Goal: Transaction & Acquisition: Book appointment/travel/reservation

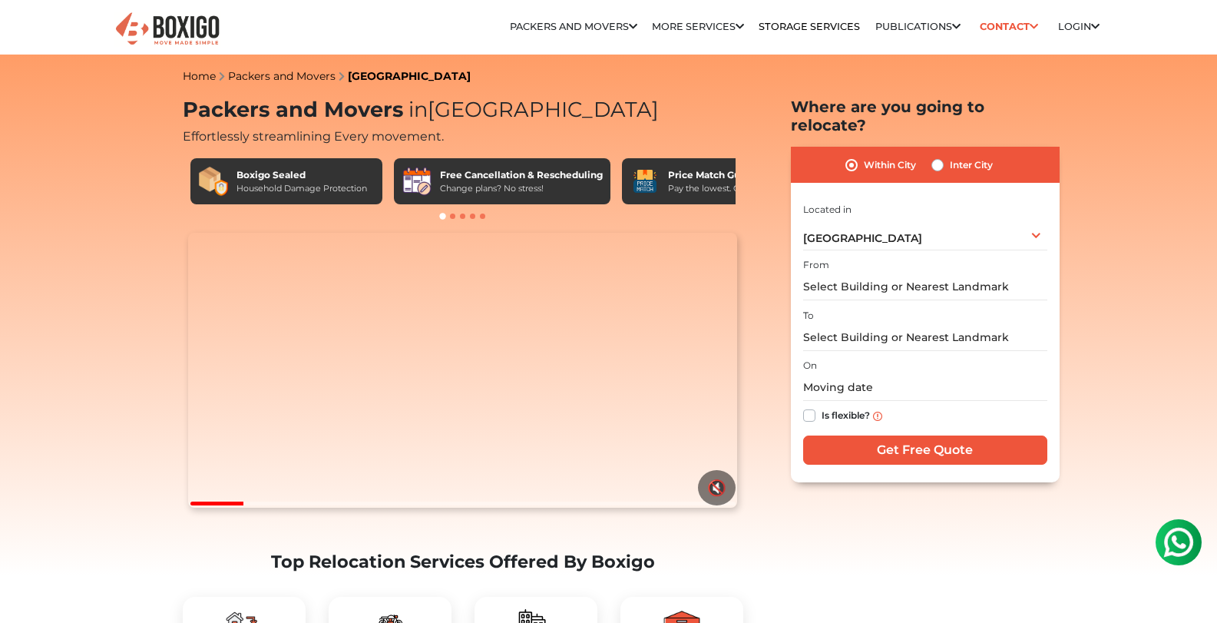
click at [943, 156] on div "Inter City" at bounding box center [961, 165] width 61 height 18
click at [950, 156] on label "Inter City" at bounding box center [971, 165] width 43 height 18
click at [935, 156] on input "Inter City" at bounding box center [937, 163] width 12 height 15
radio input "true"
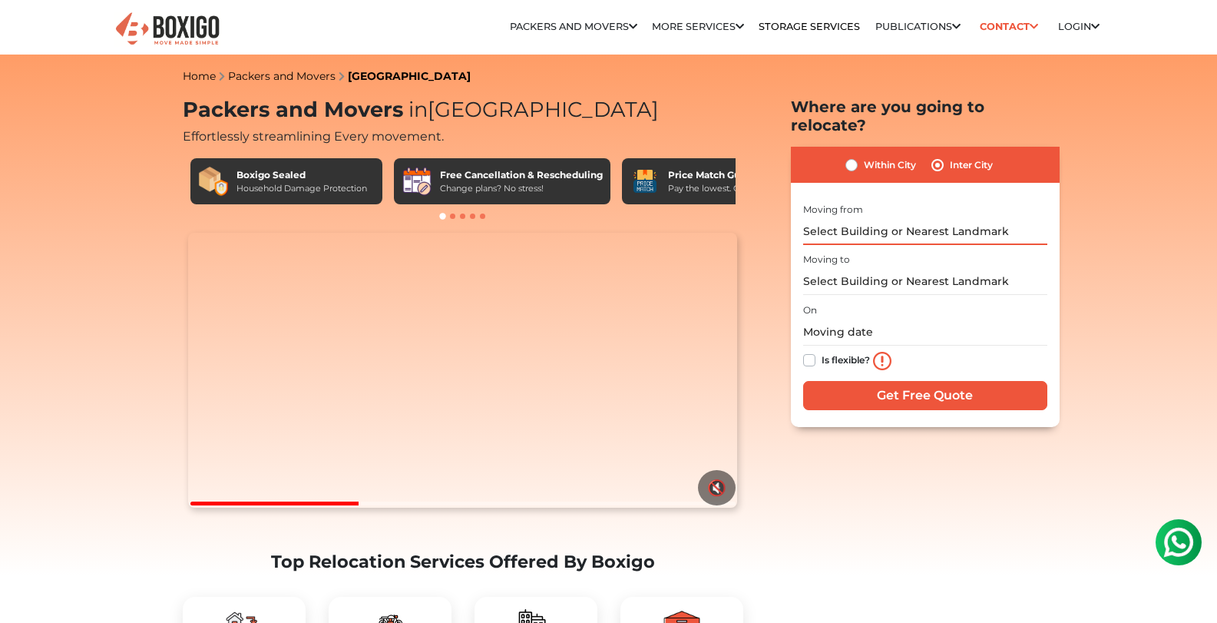
click at [930, 221] on input "text" at bounding box center [925, 231] width 244 height 27
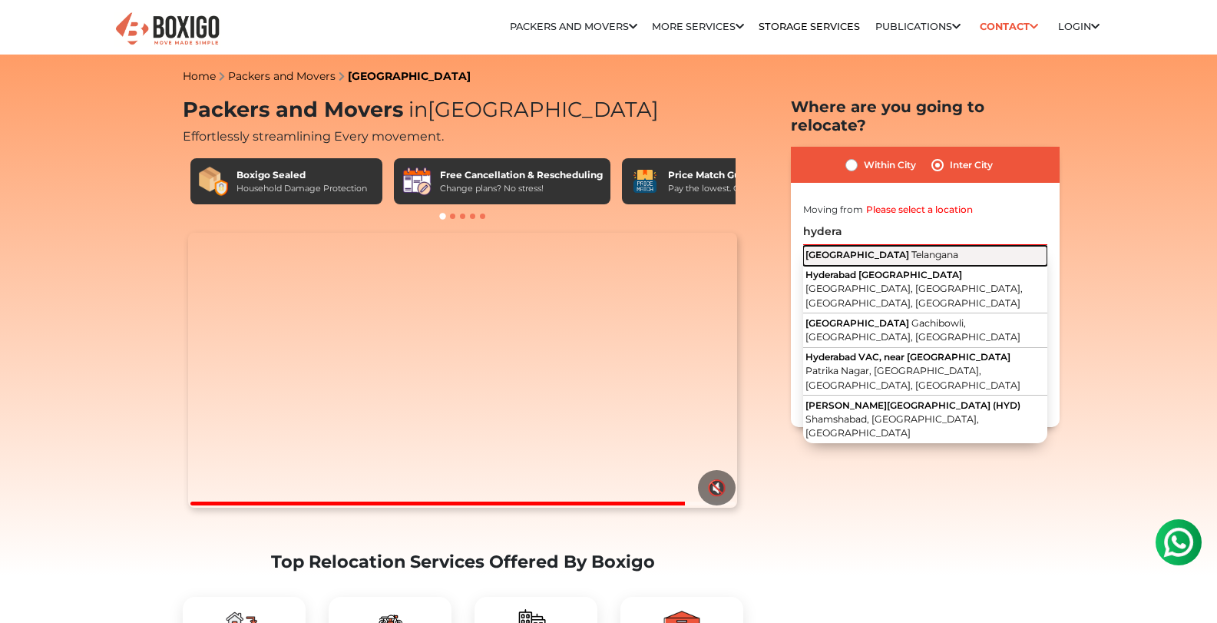
click at [911, 249] on span "Telangana" at bounding box center [934, 255] width 47 height 12
type input "[GEOGRAPHIC_DATA], [GEOGRAPHIC_DATA]"
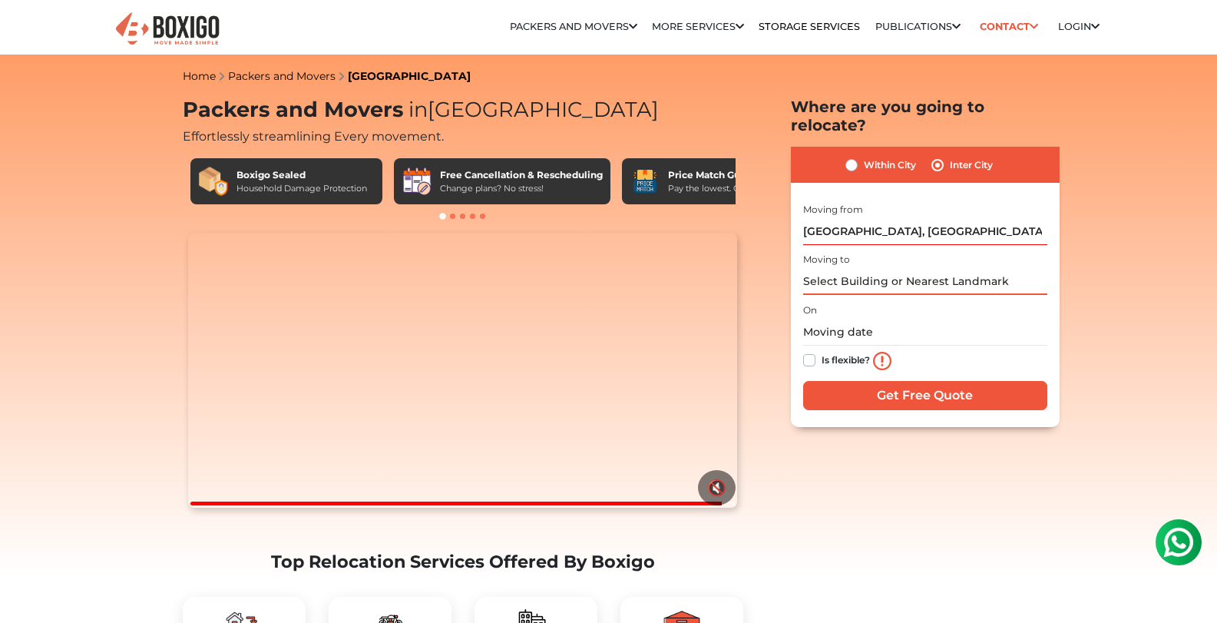
click at [883, 268] on input "text" at bounding box center [925, 281] width 244 height 27
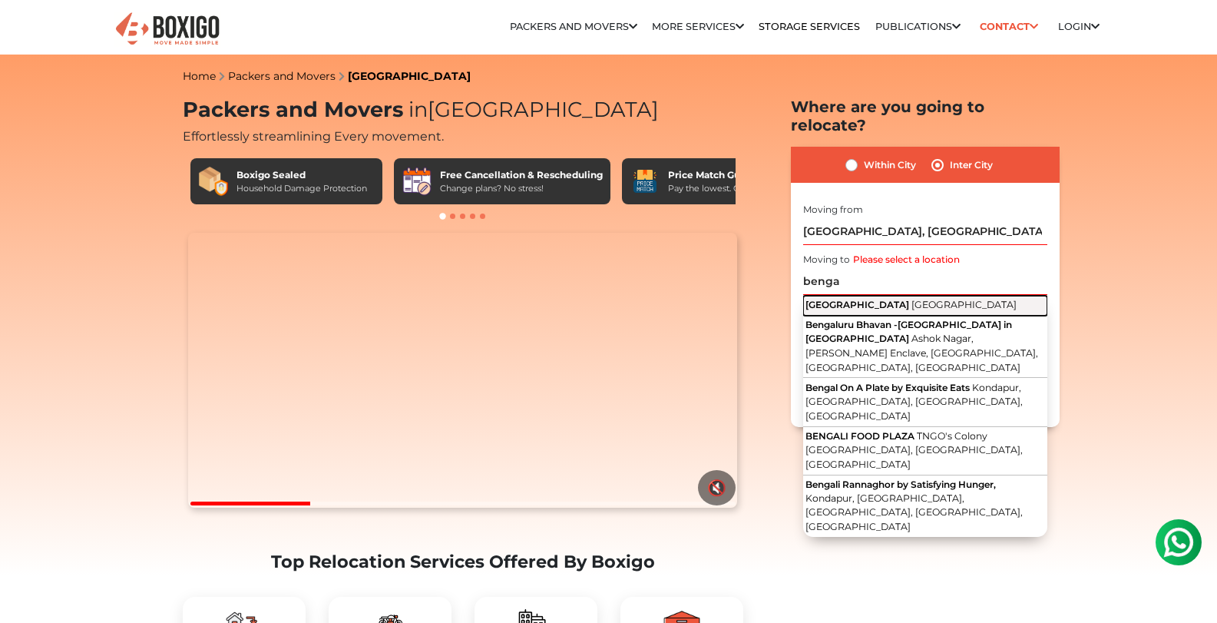
click at [911, 299] on span "[GEOGRAPHIC_DATA]" at bounding box center [963, 305] width 105 height 12
type input "[GEOGRAPHIC_DATA], [GEOGRAPHIC_DATA]"
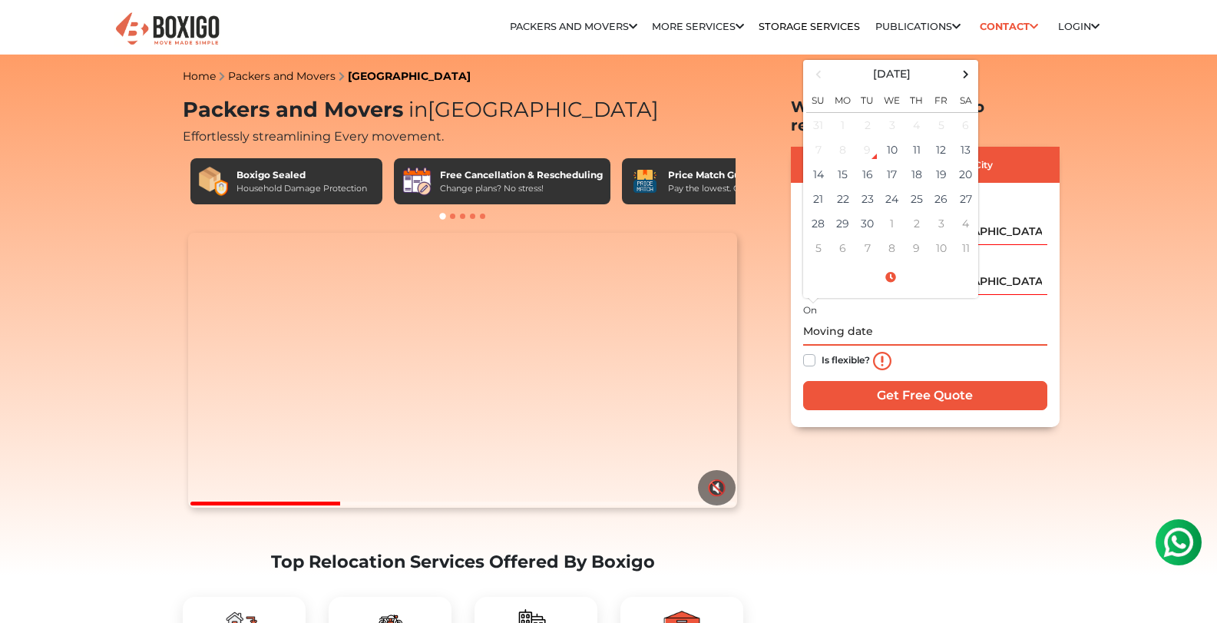
click at [863, 320] on input "text" at bounding box center [925, 332] width 244 height 27
click at [813, 162] on td "14" at bounding box center [818, 174] width 25 height 25
click at [914, 319] on input "09/14/2025 12:00 AM" at bounding box center [925, 332] width 244 height 27
click at [889, 319] on input "09/14/2025 12:00 AM" at bounding box center [925, 332] width 244 height 27
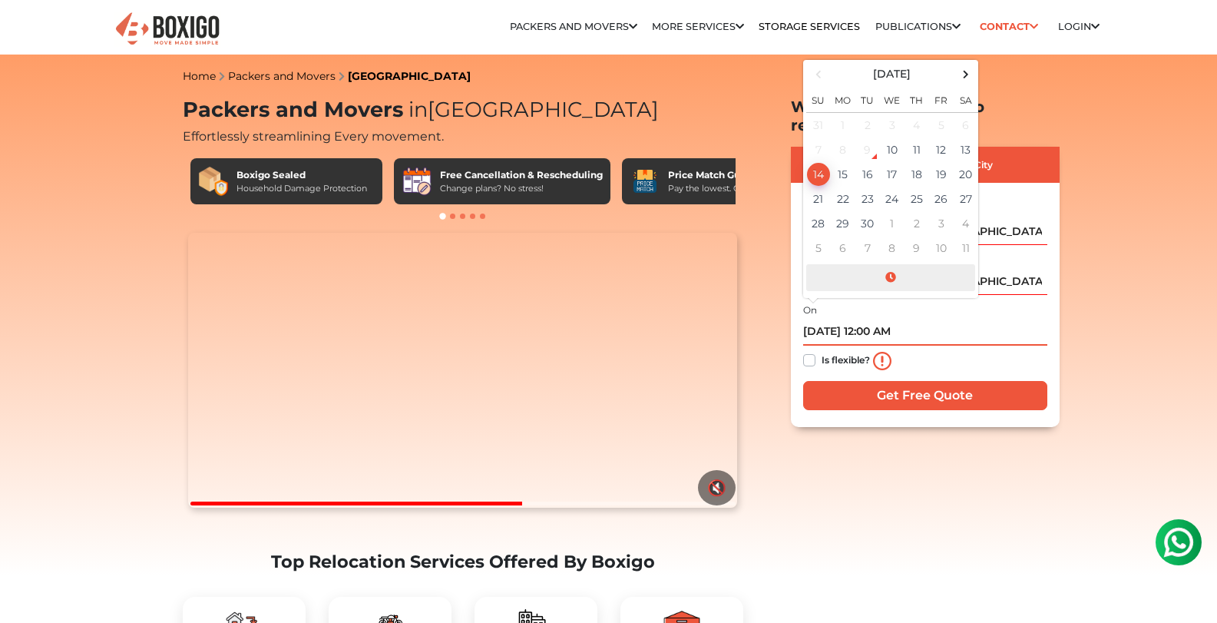
click at [894, 264] on span at bounding box center [890, 277] width 169 height 27
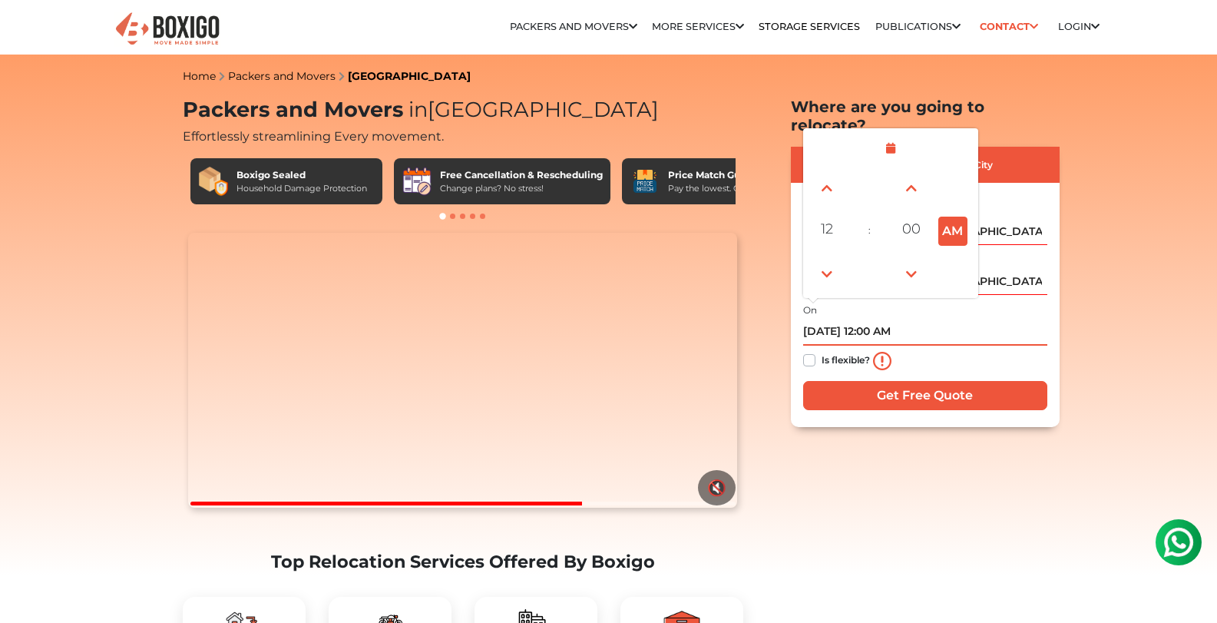
click at [948, 216] on button "AM" at bounding box center [952, 230] width 29 height 29
type input "09/14/2025 12:00 PM"
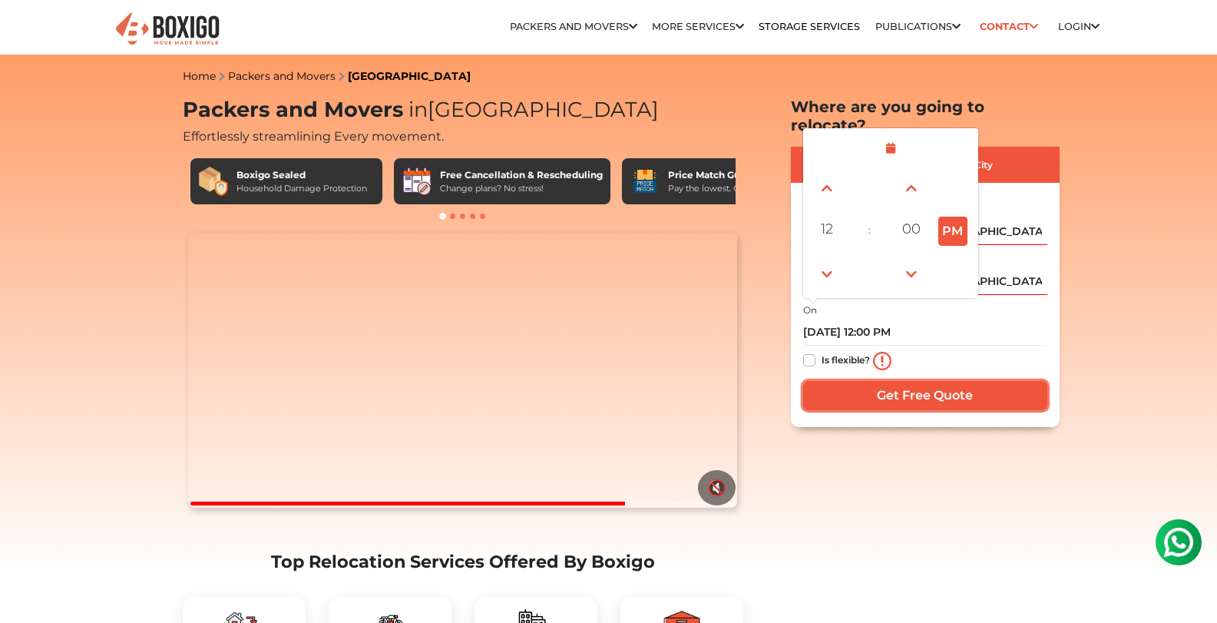
click at [913, 381] on input "Get Free Quote" at bounding box center [925, 395] width 244 height 29
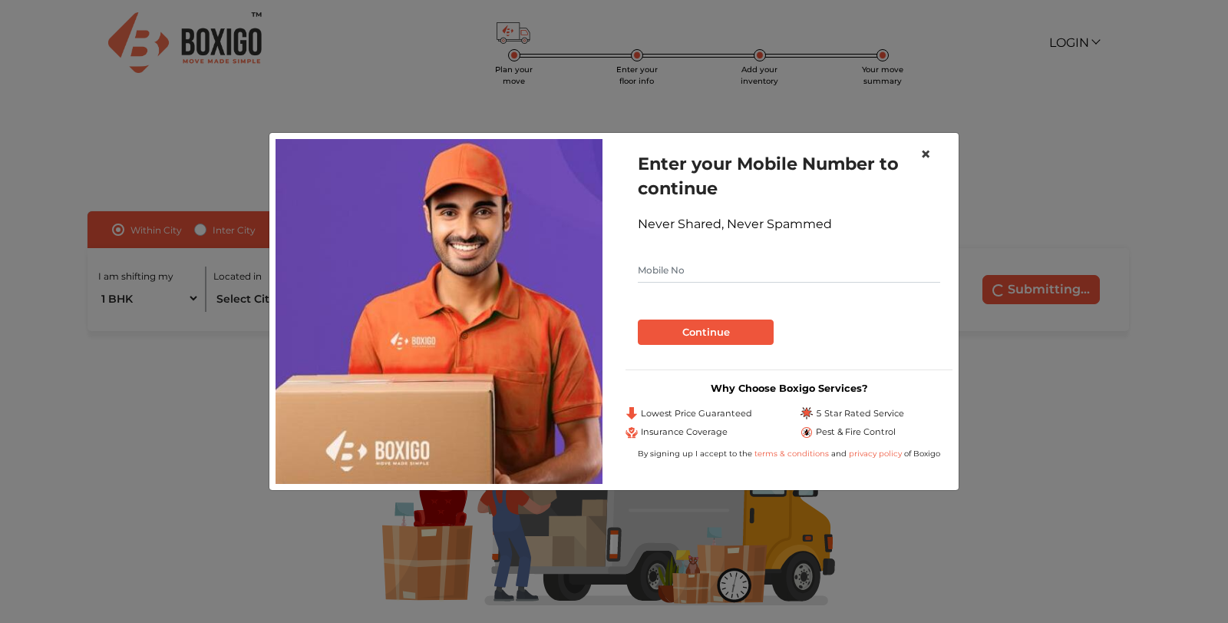
click at [919, 156] on button "×" at bounding box center [925, 154] width 35 height 43
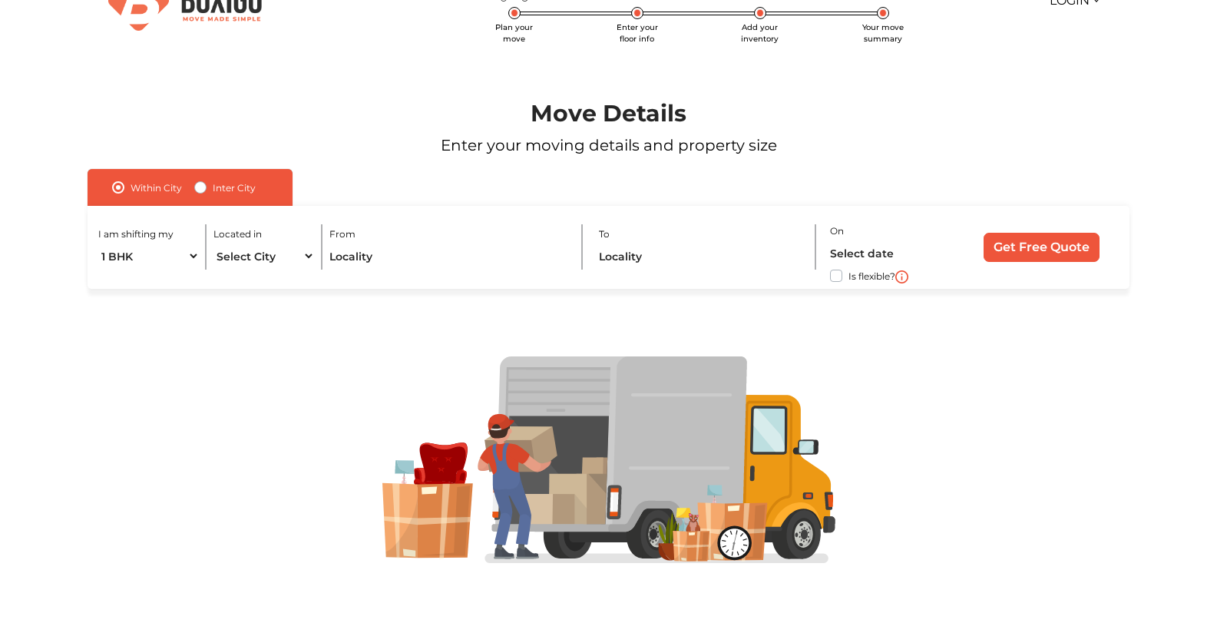
scroll to position [50, 0]
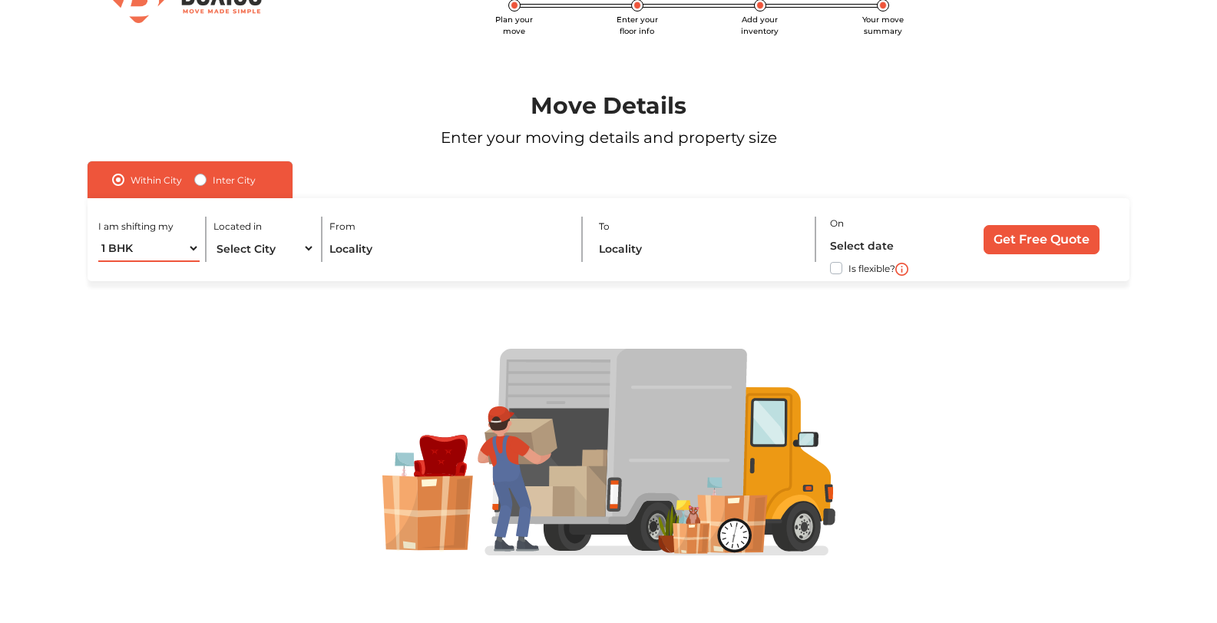
click at [184, 249] on select "1 BHK 2 BHK 3 BHK 3 + BHK FEW ITEMS" at bounding box center [148, 248] width 101 height 27
select select "FEW ITEMS"
click at [98, 235] on select "1 BHK 2 BHK 3 BHK 3 + BHK FEW ITEMS" at bounding box center [148, 248] width 101 height 27
click at [253, 249] on select "Select City [GEOGRAPHIC_DATA] [GEOGRAPHIC_DATA] [GEOGRAPHIC_DATA] [GEOGRAPHIC_D…" at bounding box center [263, 248] width 101 height 27
select select "[GEOGRAPHIC_DATA]"
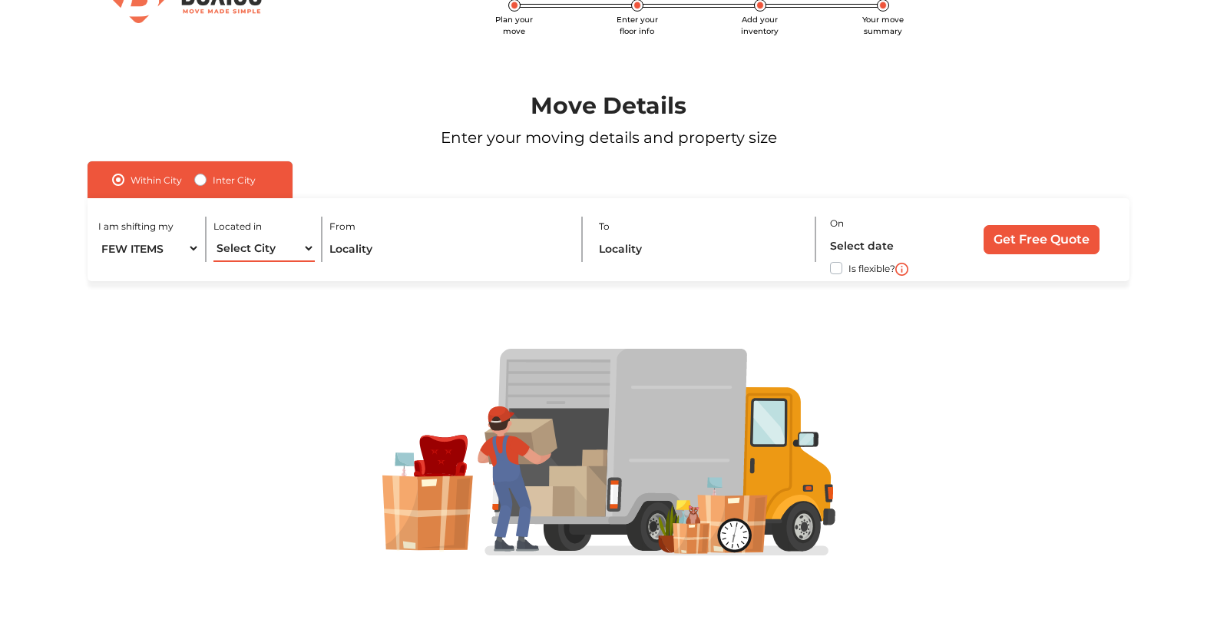
click at [213, 235] on select "Select City [GEOGRAPHIC_DATA] [GEOGRAPHIC_DATA] [GEOGRAPHIC_DATA] [GEOGRAPHIC_D…" at bounding box center [263, 248] width 101 height 27
click at [362, 257] on input "text" at bounding box center [448, 248] width 239 height 27
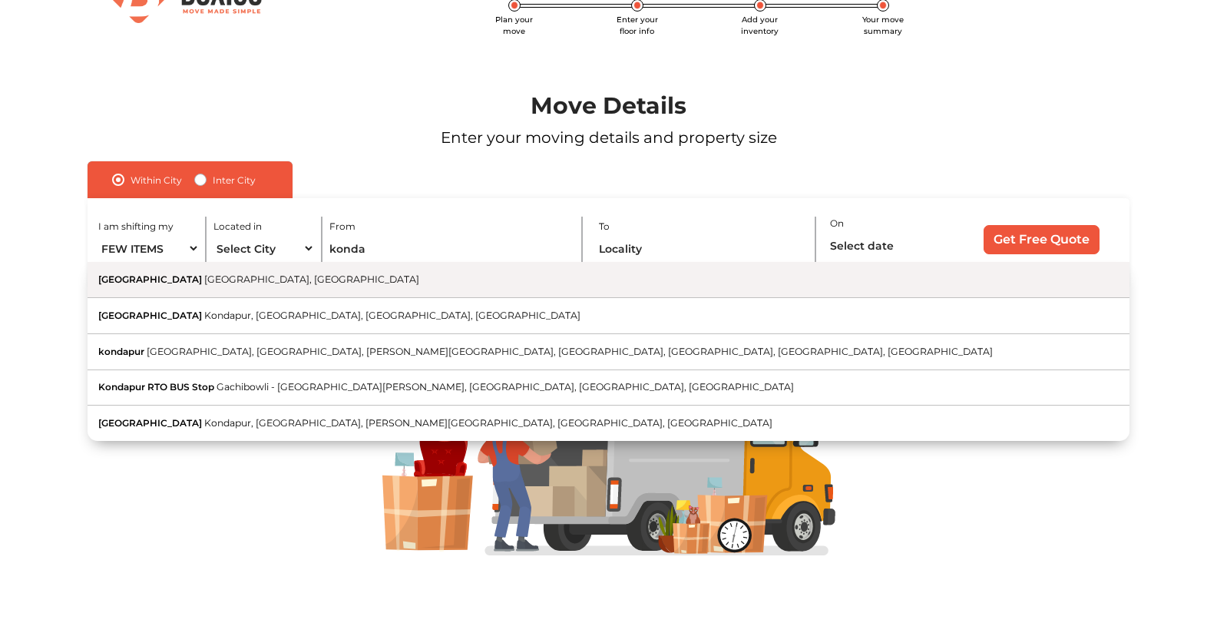
click at [368, 281] on button "Kondapur [GEOGRAPHIC_DATA], [GEOGRAPHIC_DATA]" at bounding box center [609, 280] width 1042 height 36
type input "[GEOGRAPHIC_DATA], [GEOGRAPHIC_DATA], [GEOGRAPHIC_DATA]"
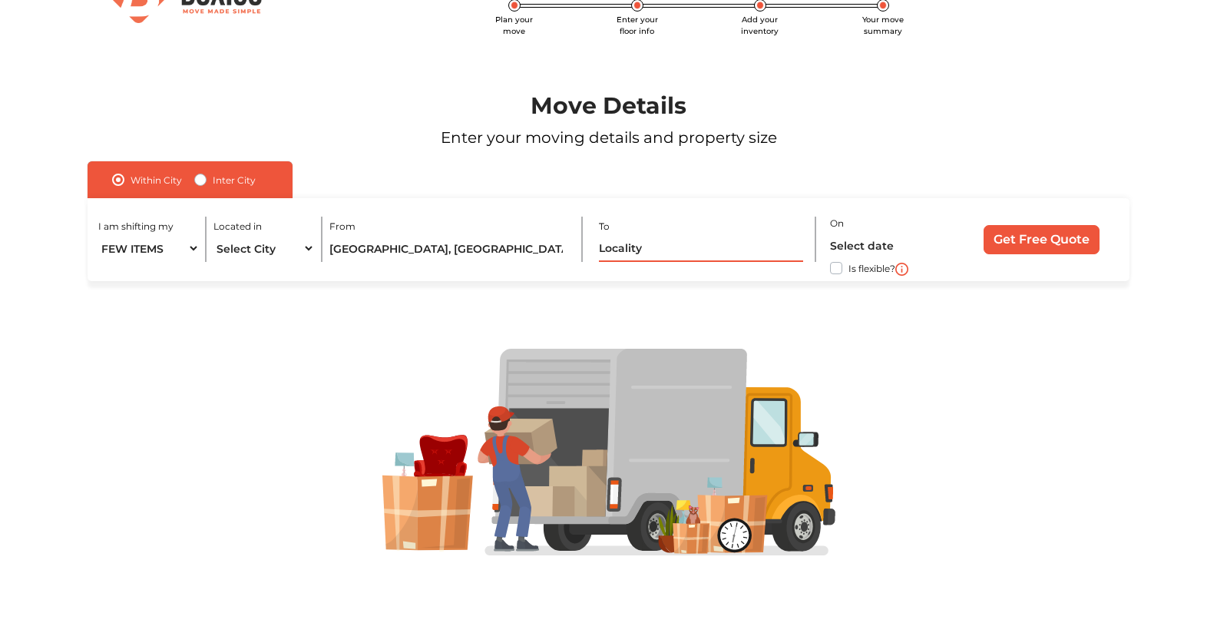
click at [640, 250] on input "text" at bounding box center [701, 248] width 204 height 27
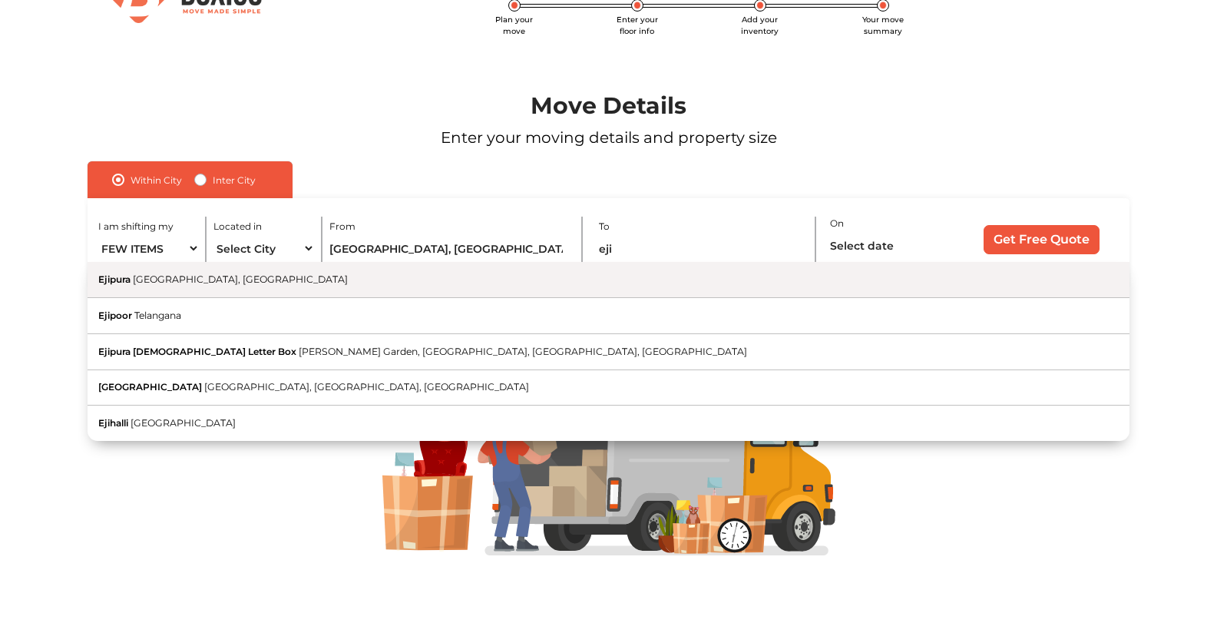
click at [187, 280] on span "[GEOGRAPHIC_DATA], [GEOGRAPHIC_DATA]" at bounding box center [240, 279] width 215 height 12
type input "[GEOGRAPHIC_DATA], [GEOGRAPHIC_DATA], [GEOGRAPHIC_DATA]"
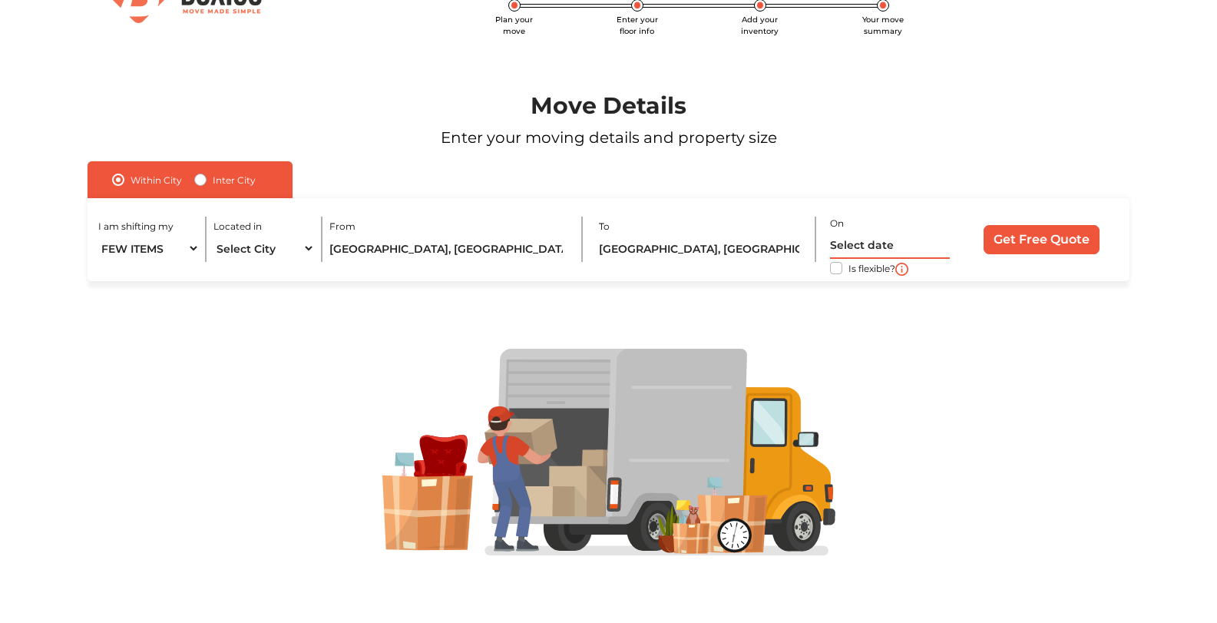
click at [862, 250] on input "text" at bounding box center [890, 245] width 120 height 27
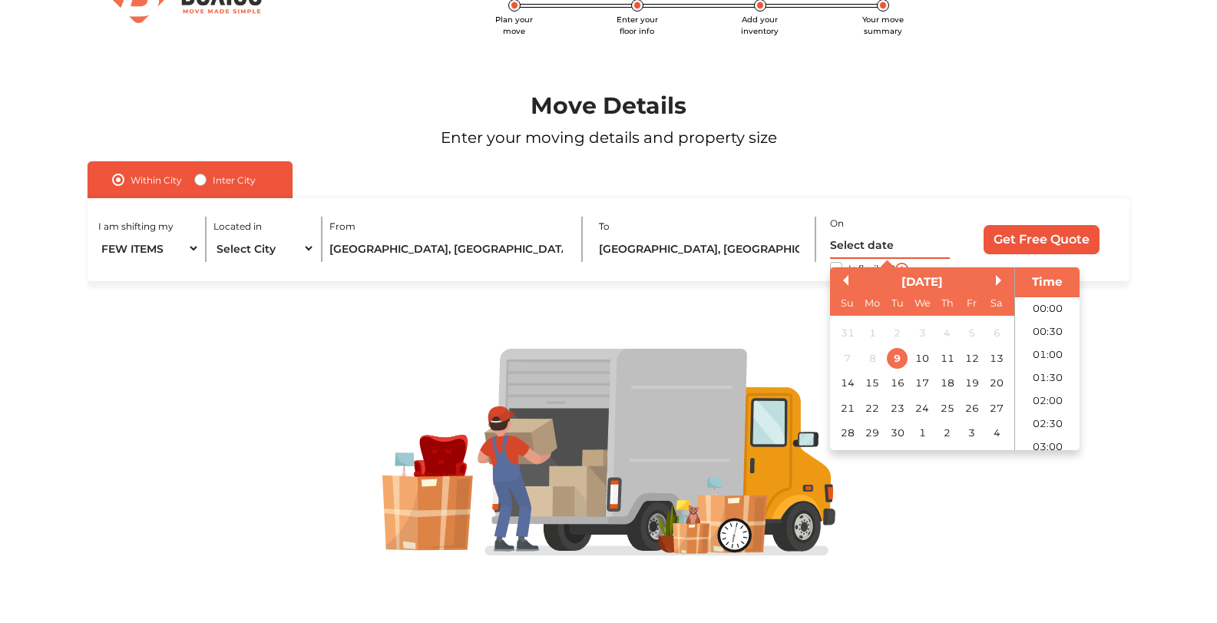
scroll to position [880, 0]
click at [842, 382] on div "14" at bounding box center [847, 382] width 21 height 21
click at [1049, 341] on li "12:00" at bounding box center [1047, 343] width 65 height 23
type input "[DATE] 12:00 PM"
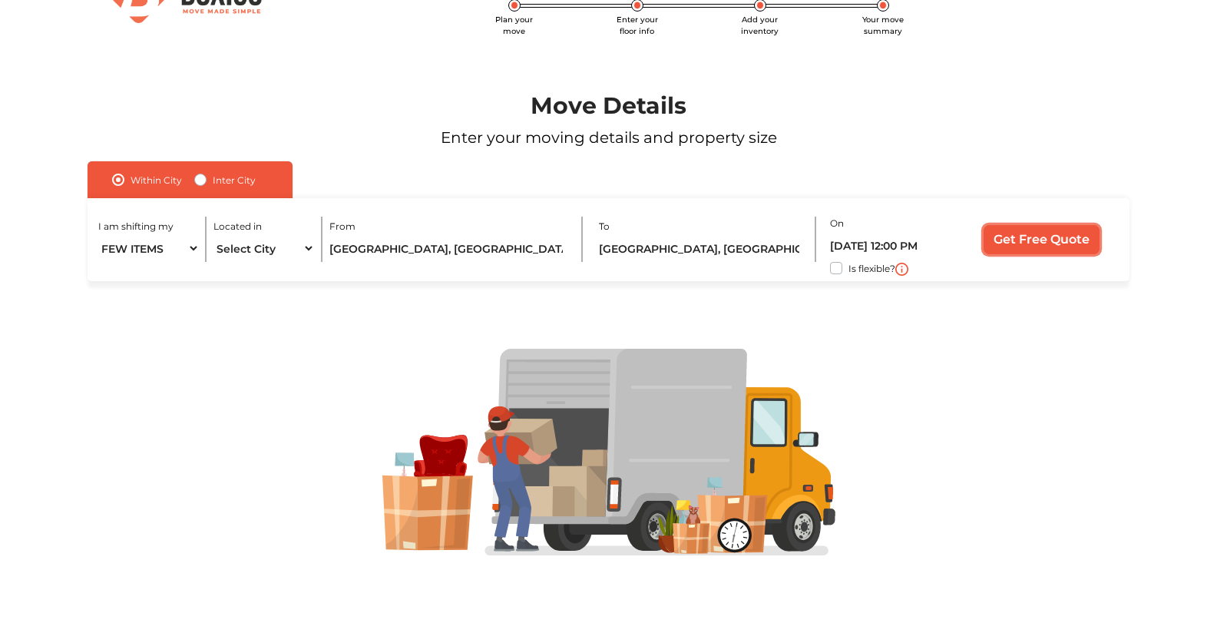
click at [996, 230] on input "Get Free Quote" at bounding box center [1041, 239] width 116 height 29
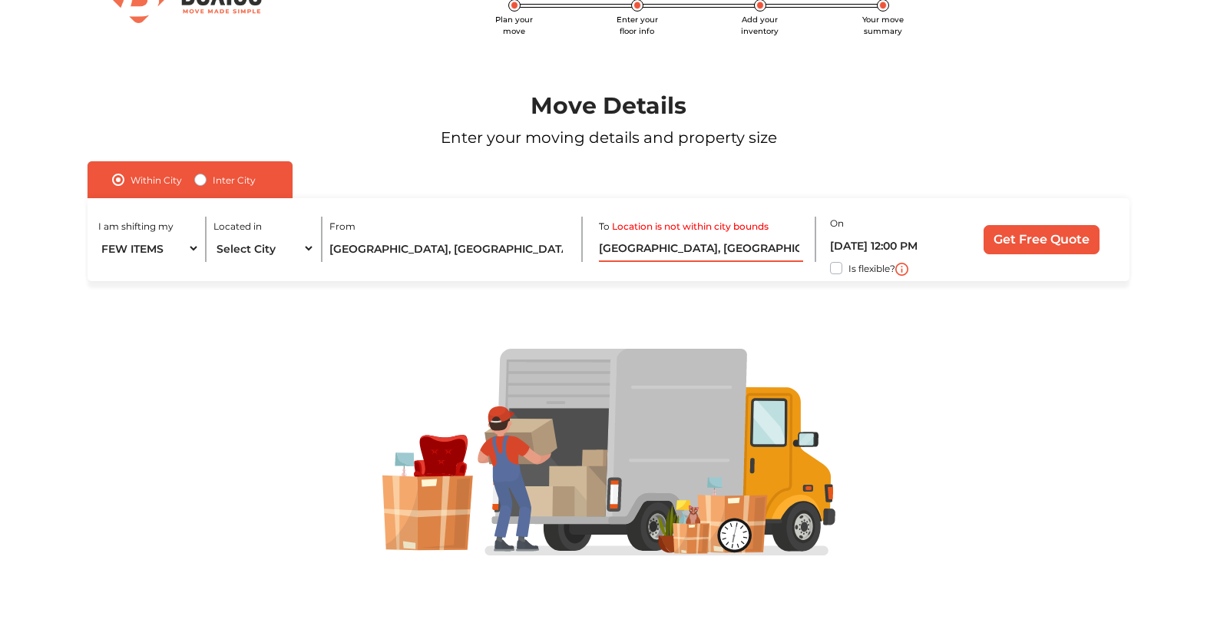
click at [666, 246] on input "[GEOGRAPHIC_DATA], [GEOGRAPHIC_DATA], [GEOGRAPHIC_DATA]" at bounding box center [701, 248] width 204 height 27
click at [213, 180] on label "Inter City" at bounding box center [234, 179] width 43 height 18
click at [202, 180] on input "Inter City" at bounding box center [200, 177] width 12 height 15
radio input "true"
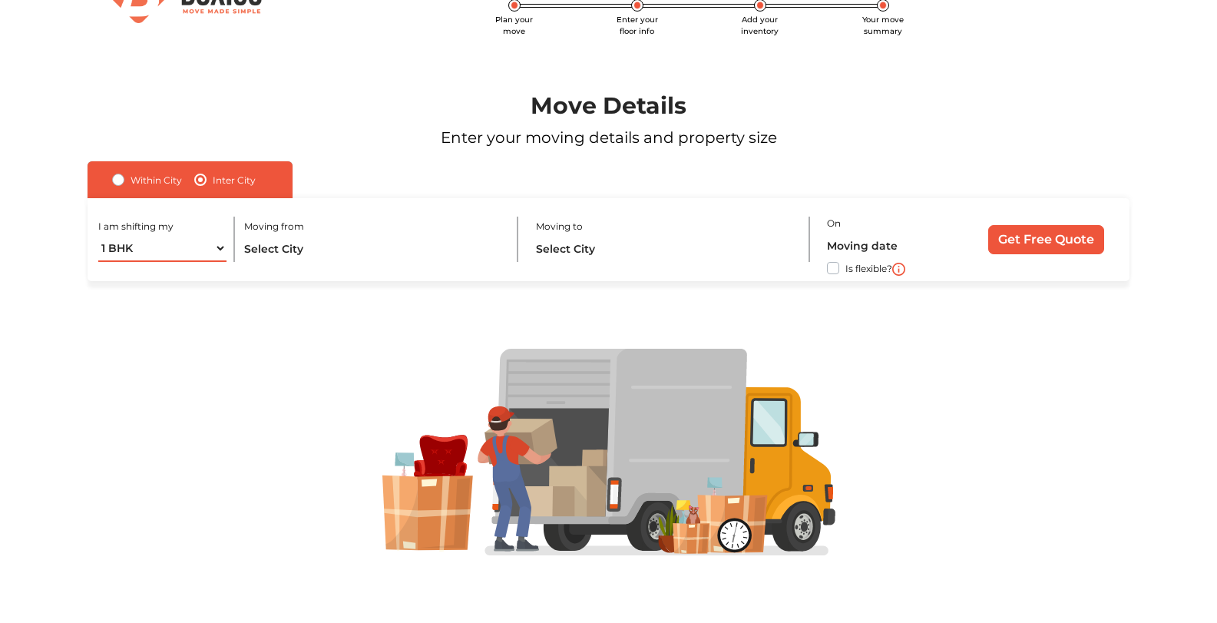
click at [216, 249] on select "1 BHK 2 BHK 3 BHK 3 + BHK FEW ITEMS" at bounding box center [162, 248] width 128 height 27
select select "FEW ITEMS"
click at [98, 235] on select "1 BHK 2 BHK 3 BHK 3 + BHK FEW ITEMS" at bounding box center [162, 248] width 128 height 27
click at [291, 237] on input "text" at bounding box center [373, 248] width 258 height 27
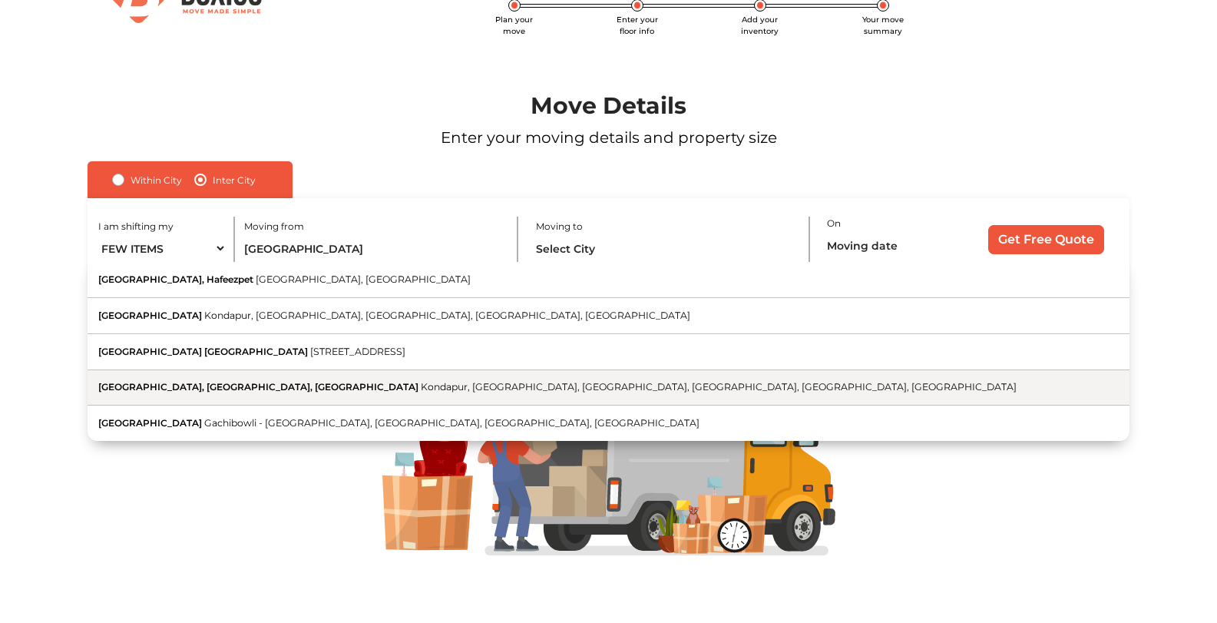
click at [421, 390] on span "Kondapur, [GEOGRAPHIC_DATA], [GEOGRAPHIC_DATA], [GEOGRAPHIC_DATA], [GEOGRAPHIC_…" at bounding box center [719, 387] width 596 height 12
type input "[GEOGRAPHIC_DATA], [GEOGRAPHIC_DATA], [GEOGRAPHIC_DATA], [GEOGRAPHIC_DATA], [GE…"
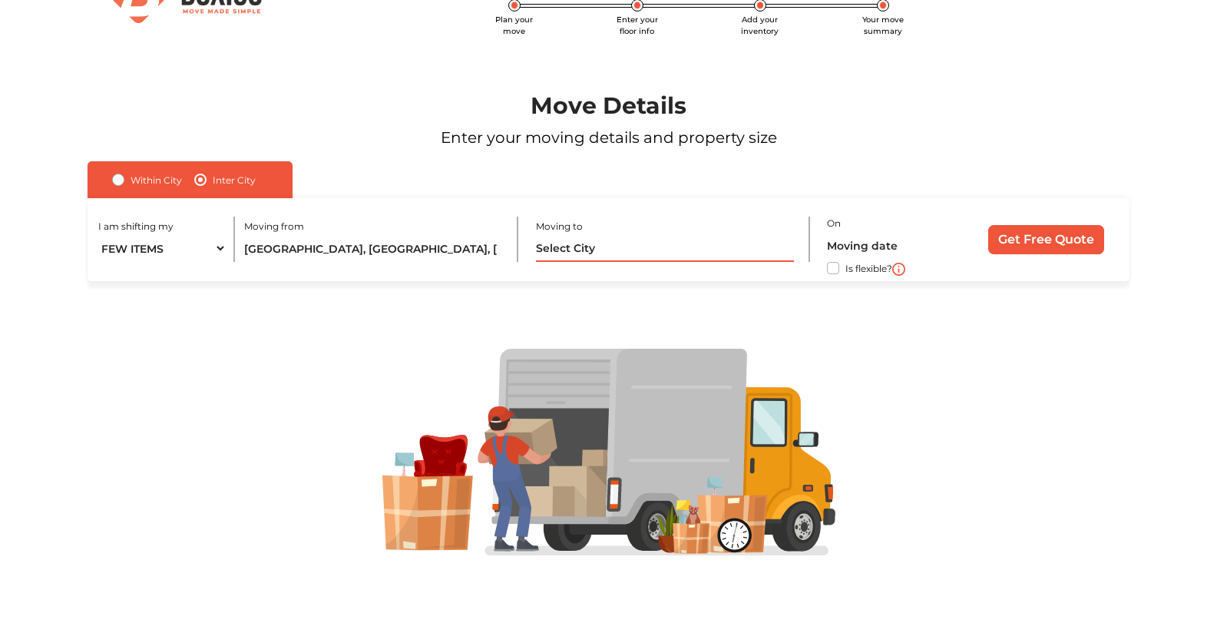
click at [586, 242] on input "text" at bounding box center [665, 248] width 258 height 27
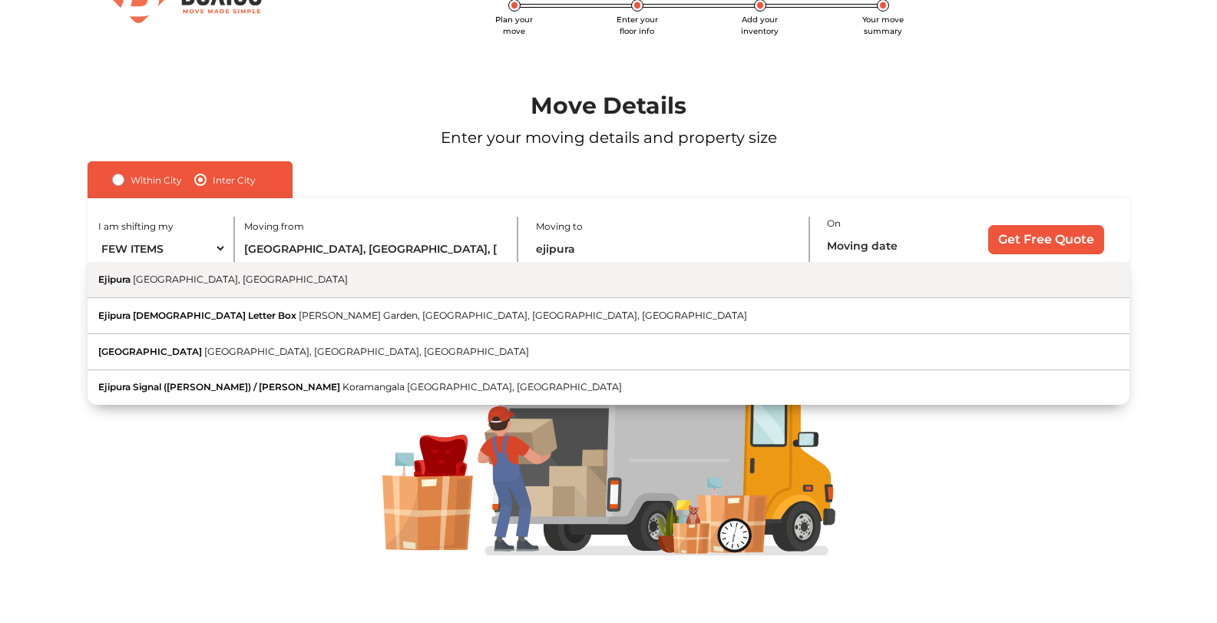
click at [554, 289] on button "Ejipura [GEOGRAPHIC_DATA], [GEOGRAPHIC_DATA]" at bounding box center [609, 280] width 1042 height 36
type input "[GEOGRAPHIC_DATA], [GEOGRAPHIC_DATA], [GEOGRAPHIC_DATA]"
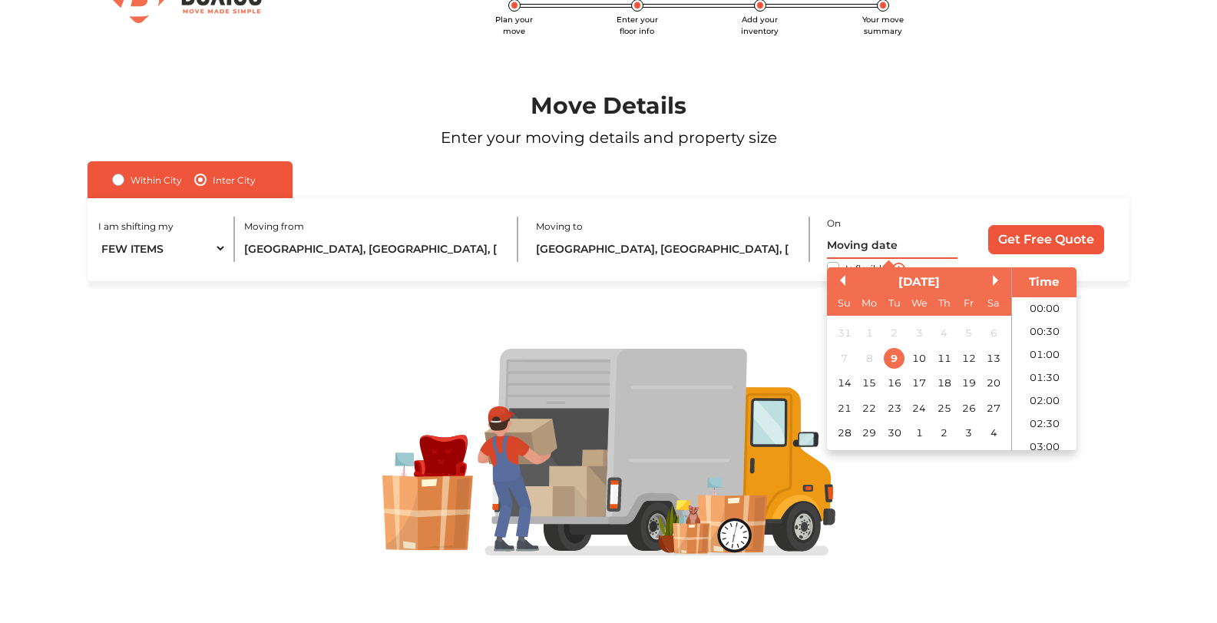
click at [874, 253] on input "text" at bounding box center [892, 245] width 130 height 27
click at [846, 382] on div "14" at bounding box center [844, 382] width 21 height 21
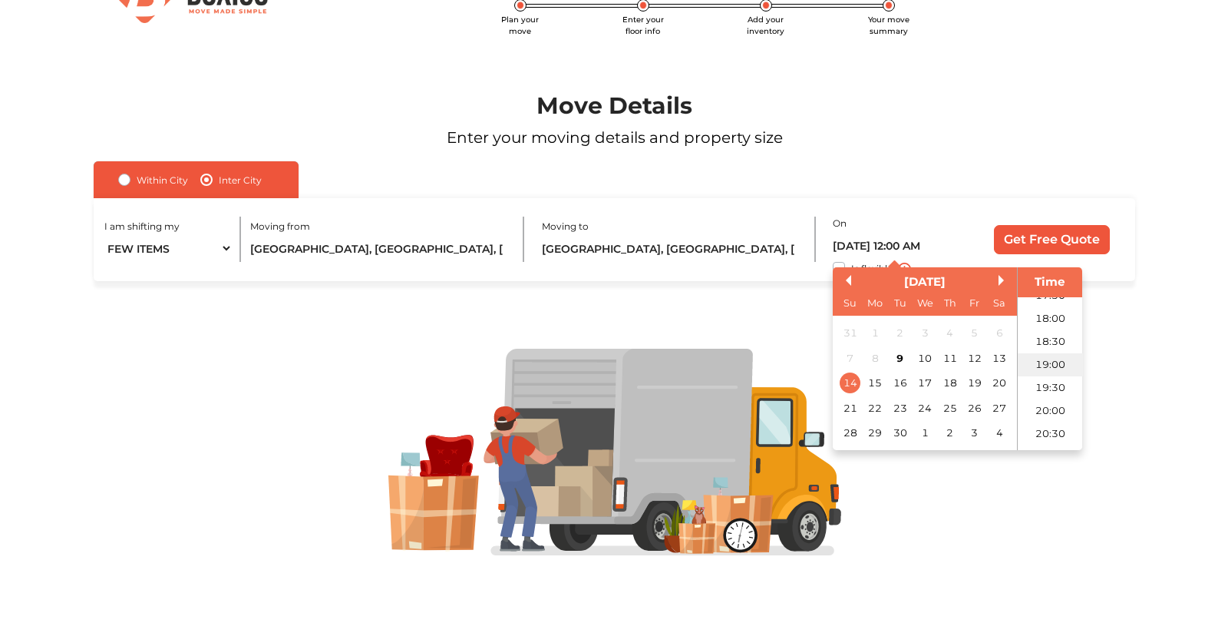
scroll to position [573, 0]
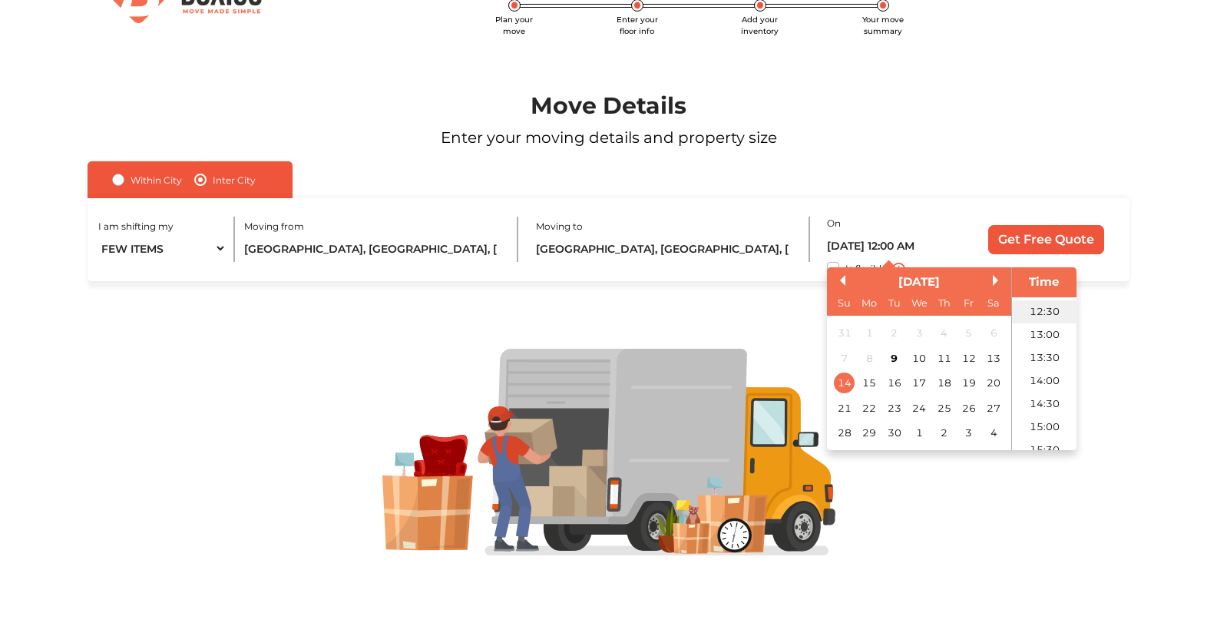
click at [1043, 310] on li "12:30" at bounding box center [1044, 310] width 65 height 23
type input "[DATE] 12:30 PM"
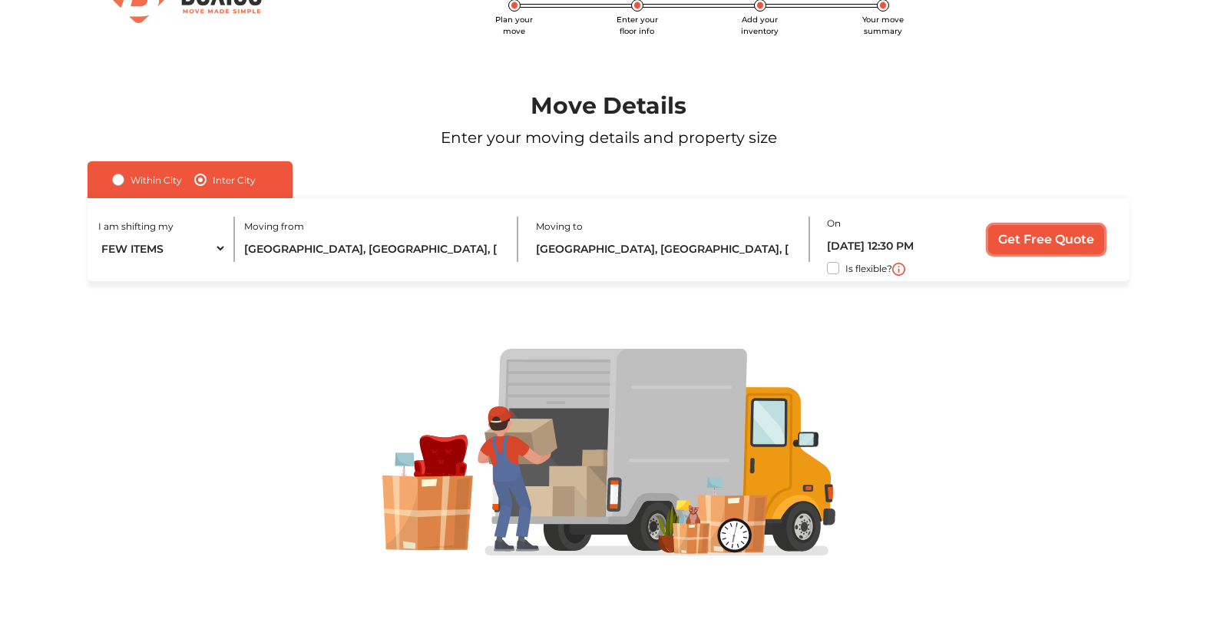
click at [1059, 248] on input "Get Free Quote" at bounding box center [1046, 239] width 116 height 29
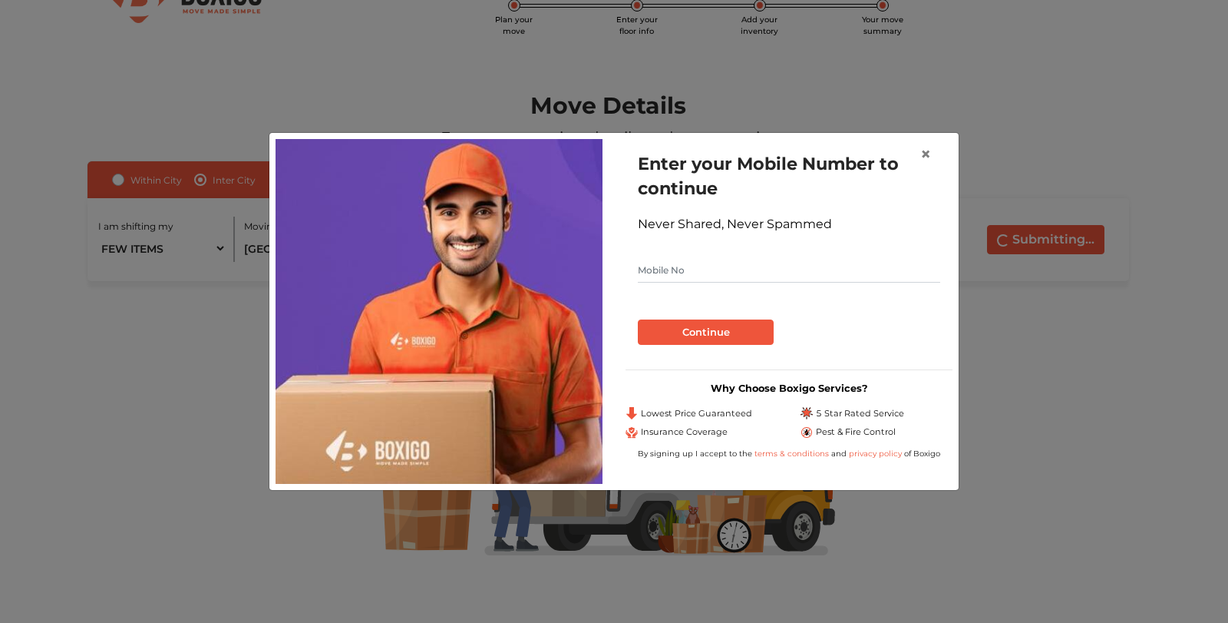
click at [781, 270] on input "text" at bounding box center [789, 270] width 302 height 25
type input "8009493603"
click at [730, 332] on button "Continue" at bounding box center [706, 332] width 136 height 26
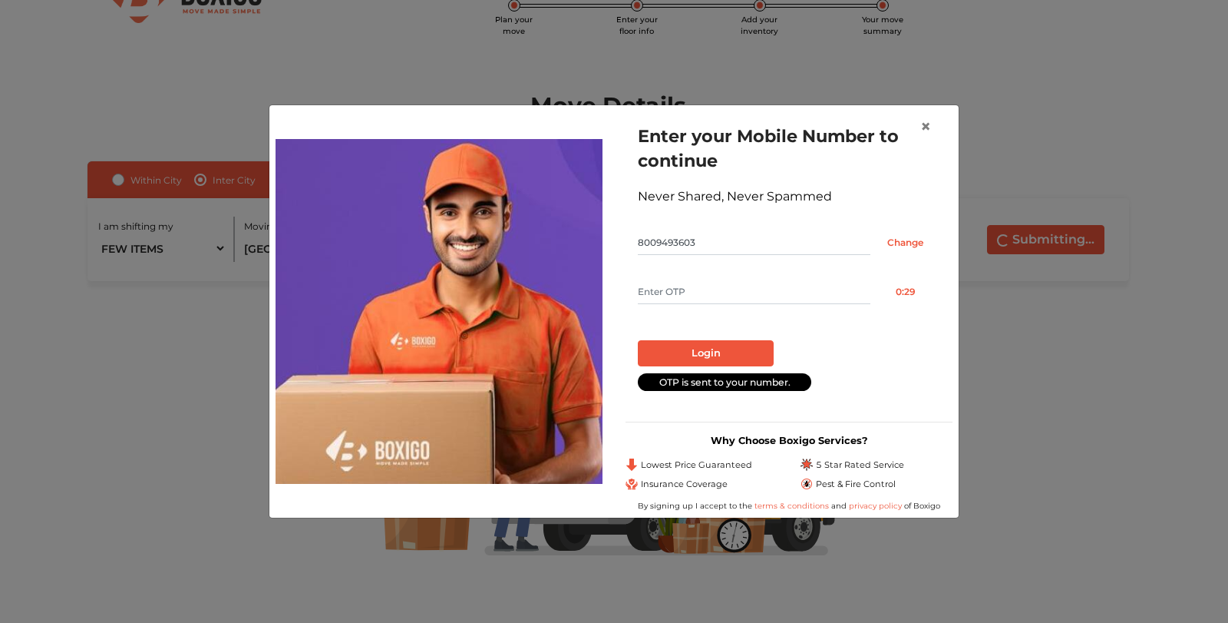
click at [729, 296] on input "text" at bounding box center [754, 291] width 233 height 25
type input "5433"
click at [694, 350] on button "Login" at bounding box center [706, 353] width 136 height 26
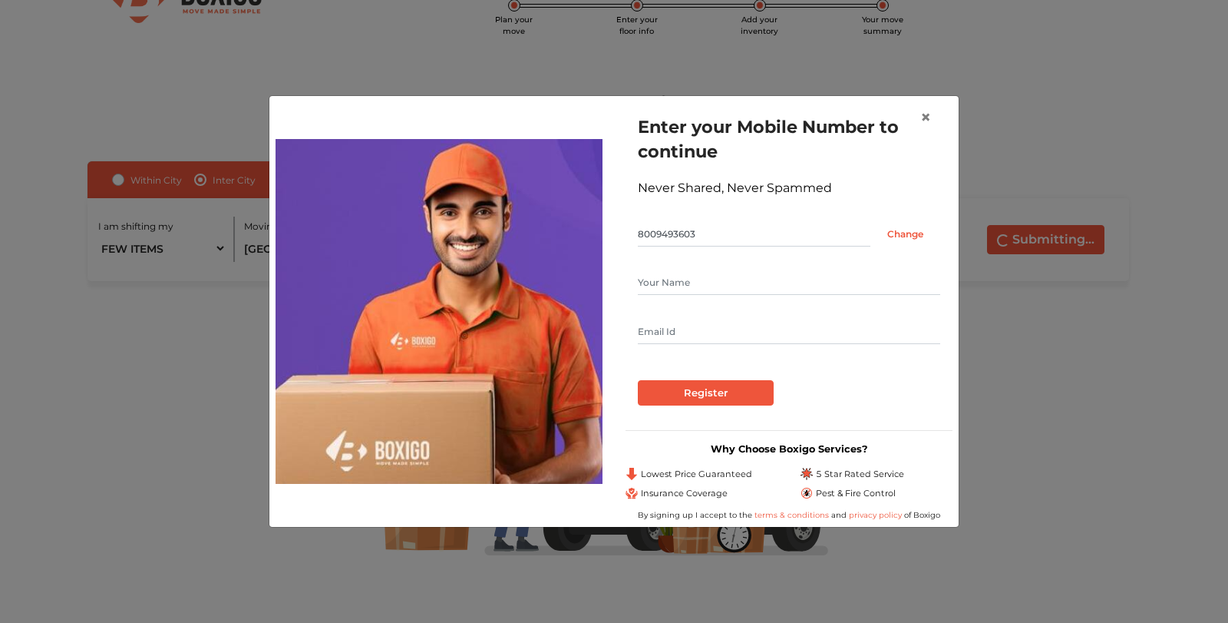
click at [742, 286] on input "text" at bounding box center [789, 282] width 302 height 25
type input "[PERSON_NAME]"
type input "[EMAIL_ADDRESS][DOMAIN_NAME]"
click at [711, 384] on input "Register" at bounding box center [706, 393] width 136 height 26
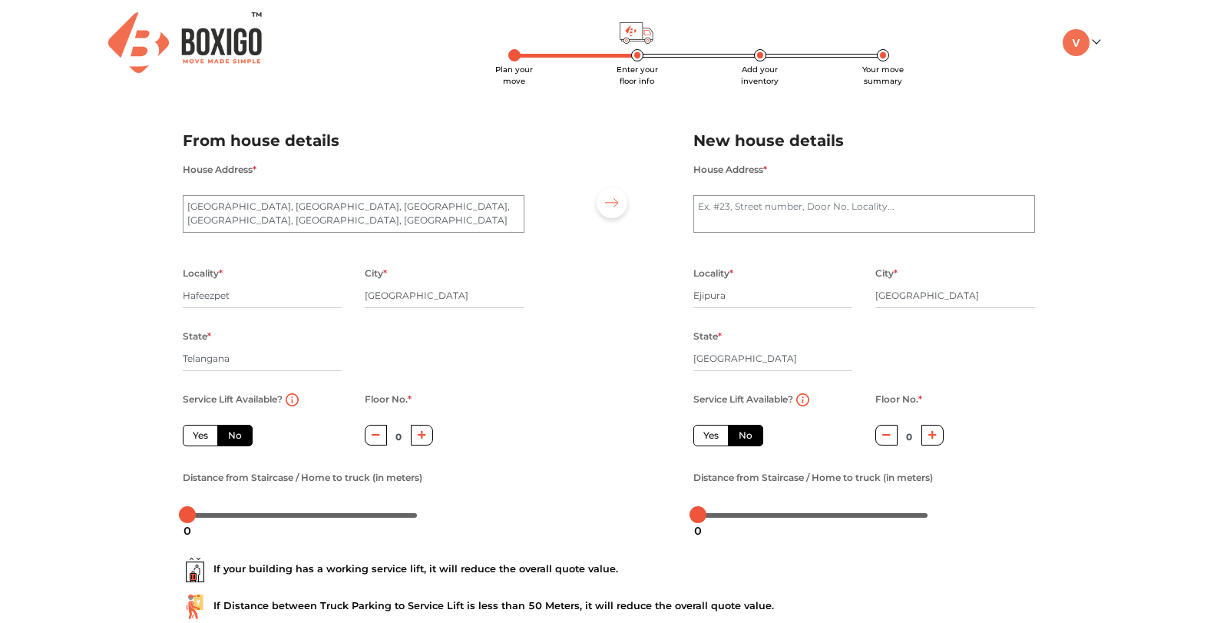
click at [195, 434] on label "Yes" at bounding box center [200, 434] width 35 height 21
click at [195, 434] on input "Yes" at bounding box center [198, 433] width 10 height 10
radio input "true"
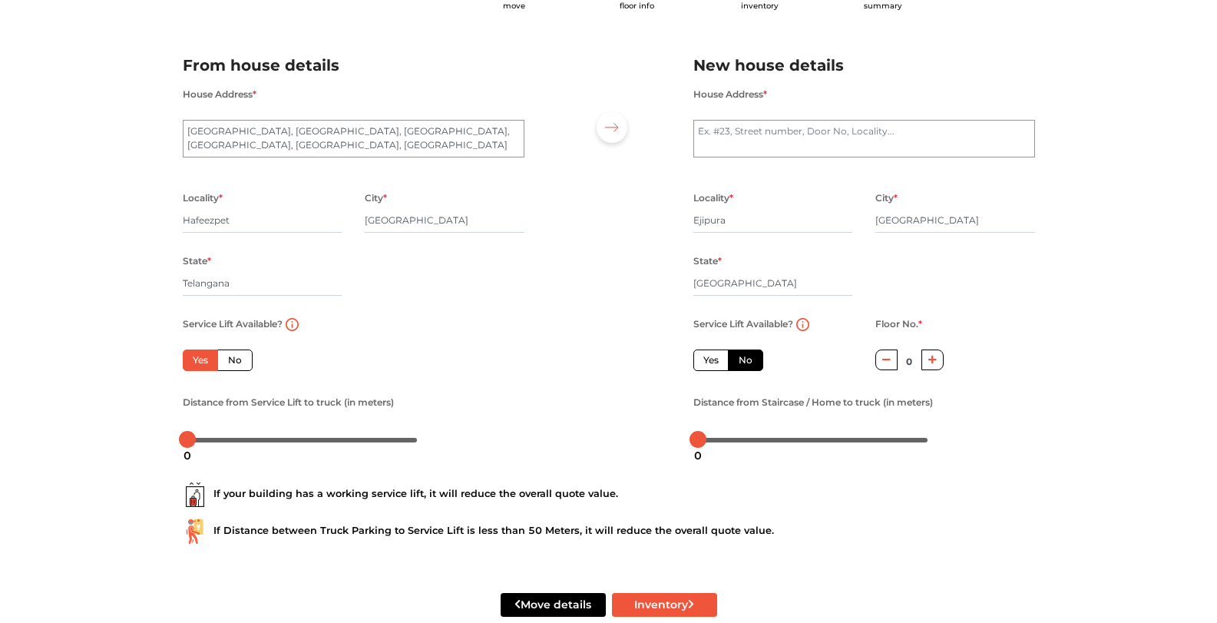
scroll to position [77, 0]
click at [709, 358] on label "Yes" at bounding box center [710, 358] width 35 height 21
click at [709, 358] on input "Yes" at bounding box center [708, 357] width 10 height 10
radio input "false"
